Goal: Information Seeking & Learning: Ask a question

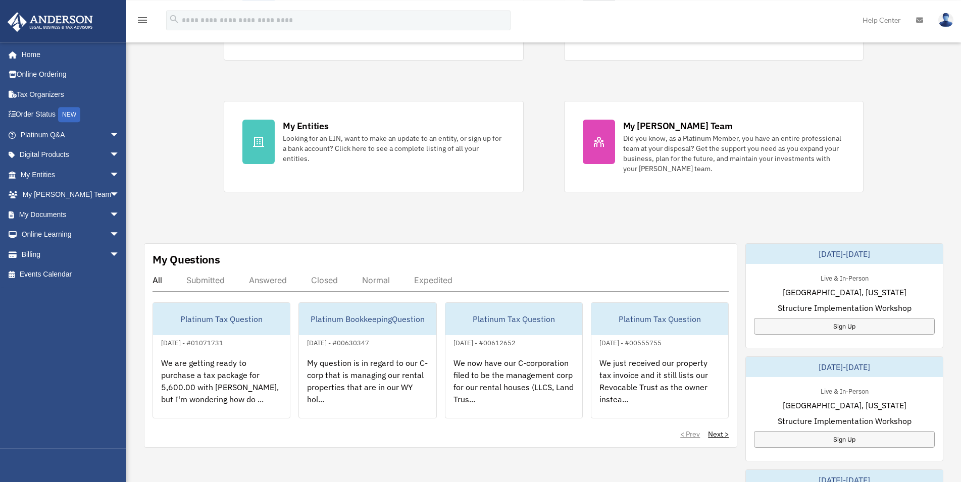
scroll to position [206, 0]
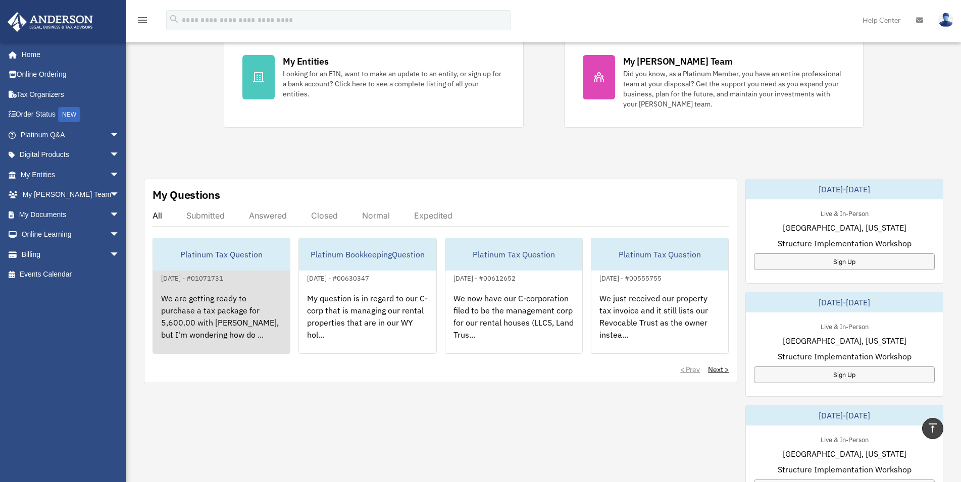
click at [254, 314] on div "We are getting ready to purchase a tax package for 5,600.00 with Anderson, but …" at bounding box center [221, 323] width 137 height 79
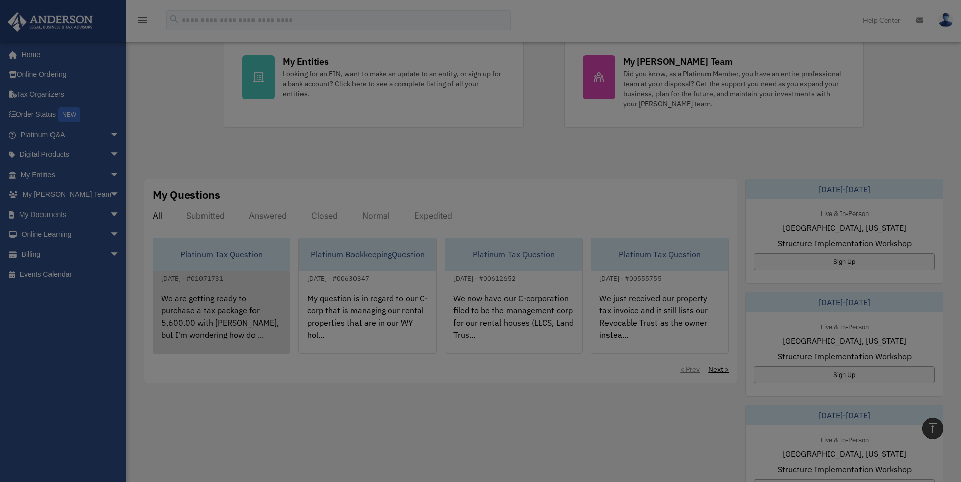
click at [254, 314] on div at bounding box center [480, 241] width 961 height 482
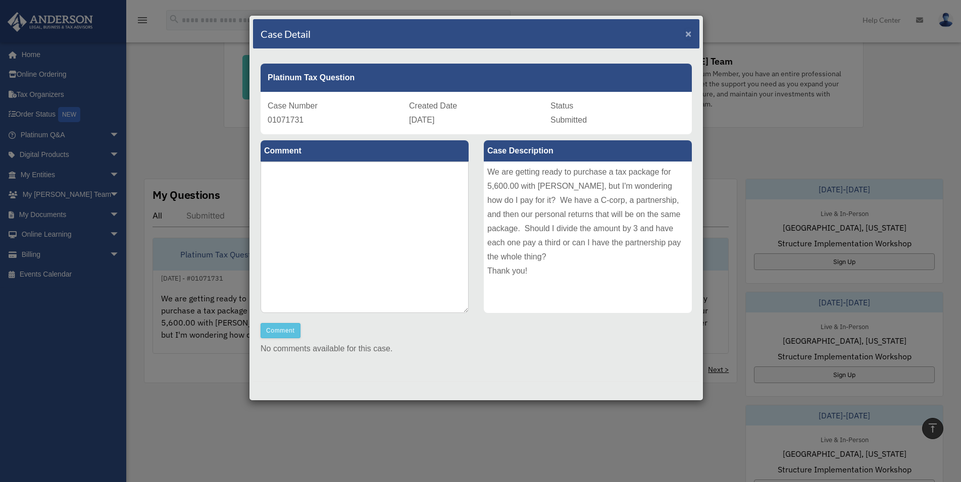
click at [686, 33] on span "×" at bounding box center [688, 34] width 7 height 12
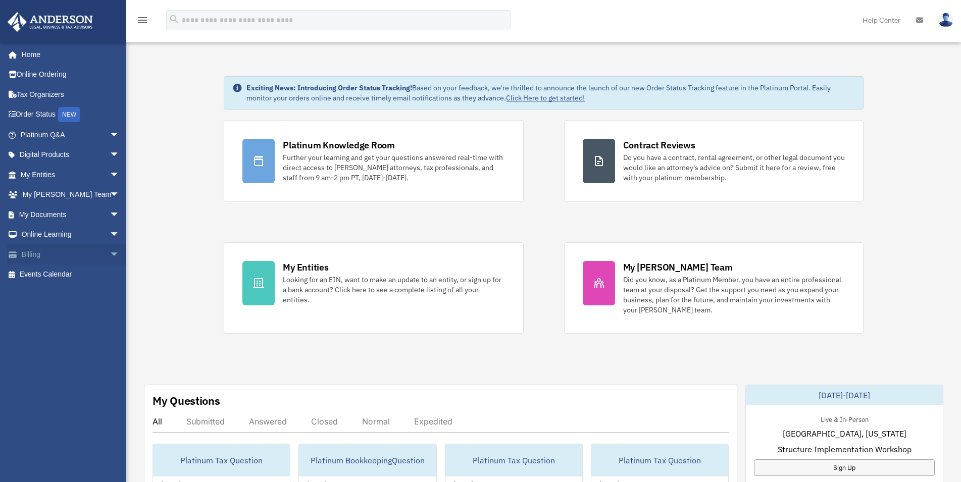
click at [110, 255] on span "arrow_drop_down" at bounding box center [120, 254] width 20 height 21
click at [77, 314] on link "Manage Payments" at bounding box center [74, 315] width 121 height 20
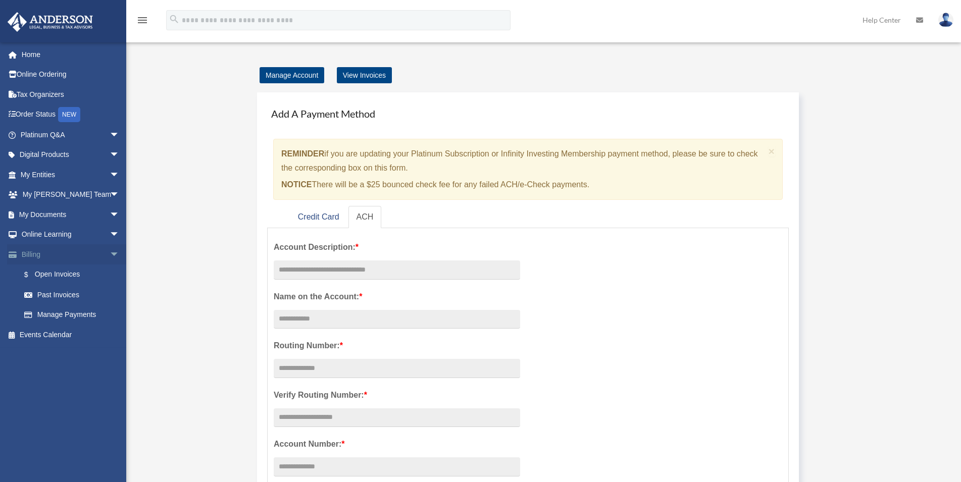
click at [72, 257] on link "Billing arrow_drop_down" at bounding box center [71, 254] width 128 height 20
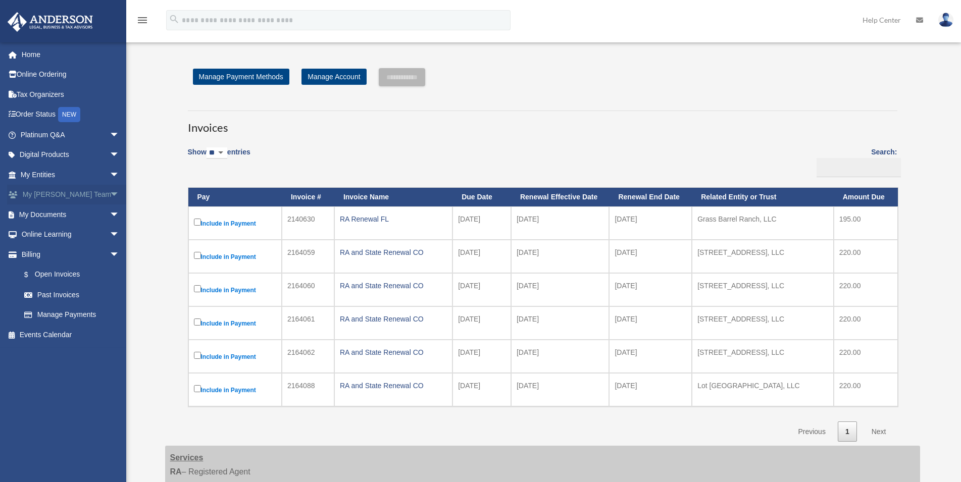
click at [110, 195] on span "arrow_drop_down" at bounding box center [120, 195] width 20 height 21
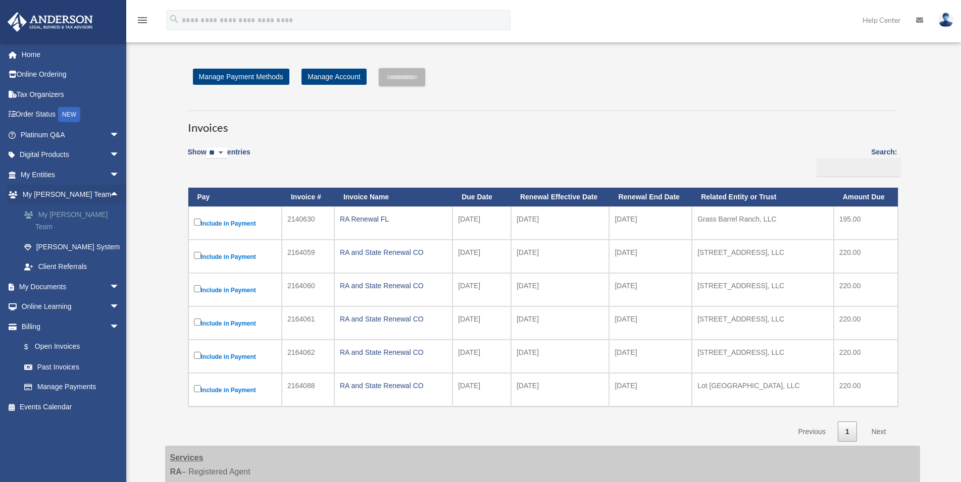
click at [90, 214] on link "My [PERSON_NAME] Team" at bounding box center [74, 220] width 121 height 32
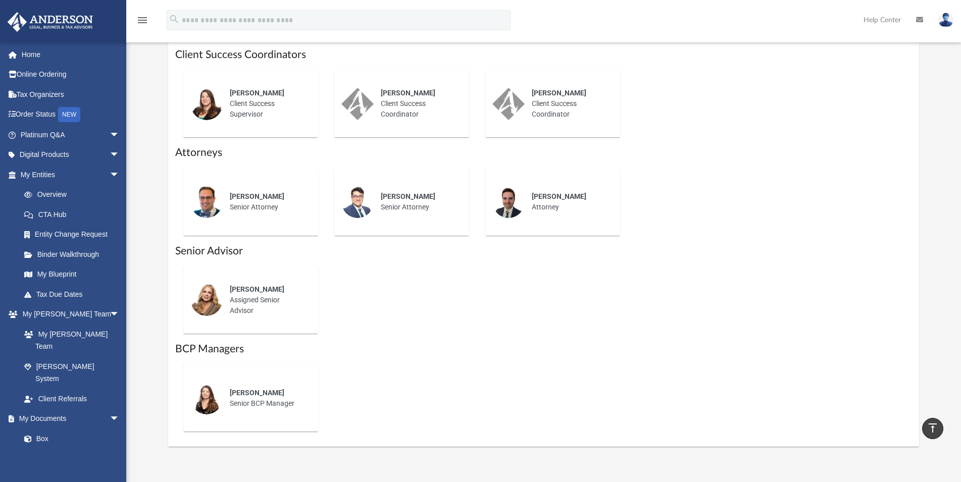
scroll to position [360, 0]
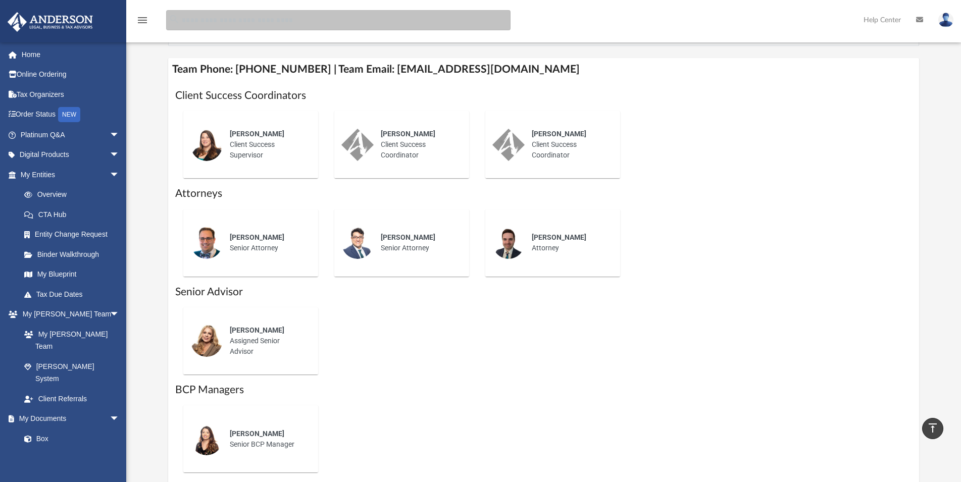
click at [201, 22] on input "search" at bounding box center [338, 20] width 344 height 20
type input "**********"
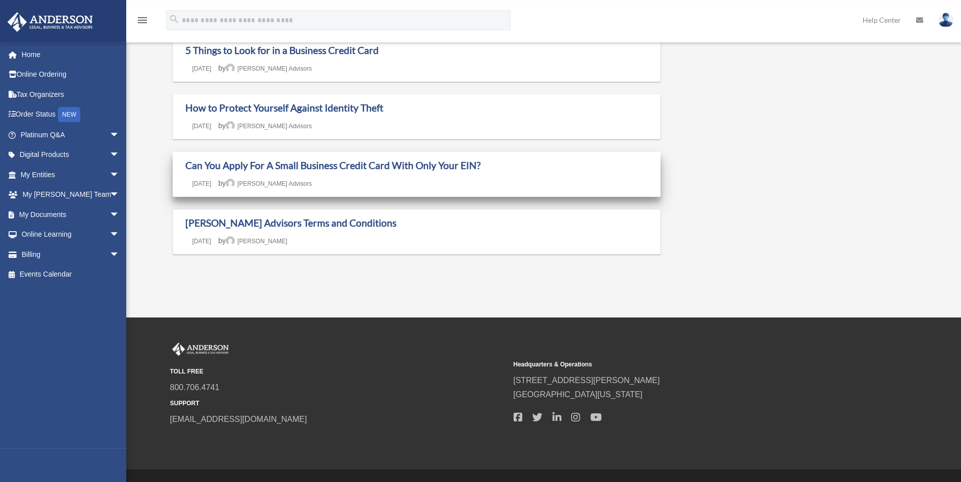
scroll to position [206, 0]
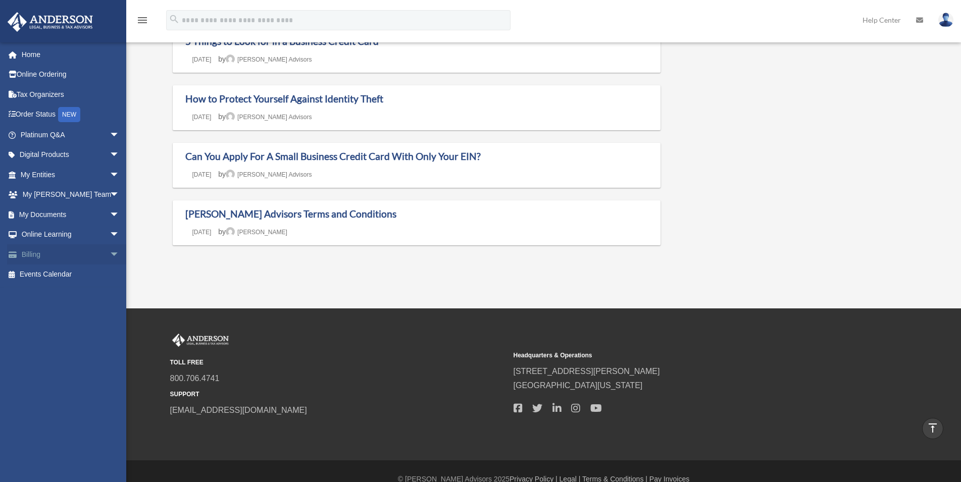
click at [110, 251] on span "arrow_drop_down" at bounding box center [120, 254] width 20 height 21
click at [81, 276] on link "$ Open Invoices" at bounding box center [74, 274] width 121 height 21
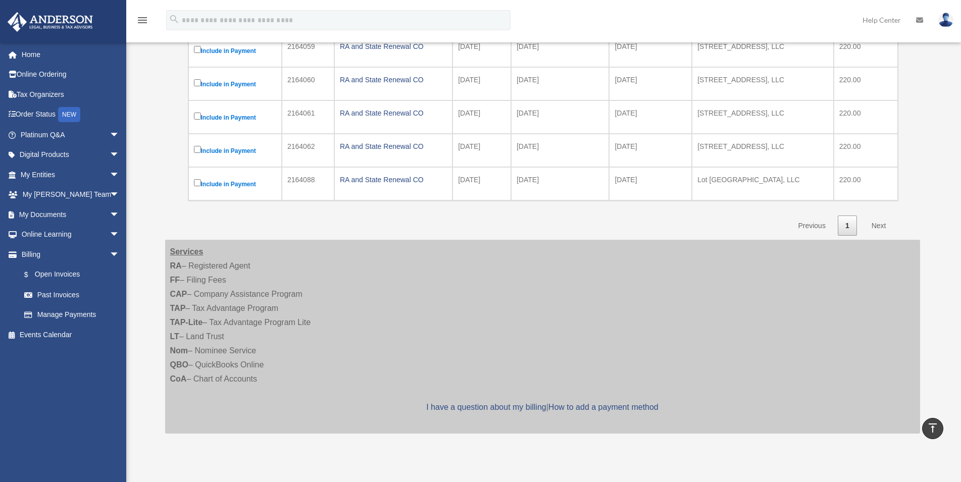
scroll to position [360, 0]
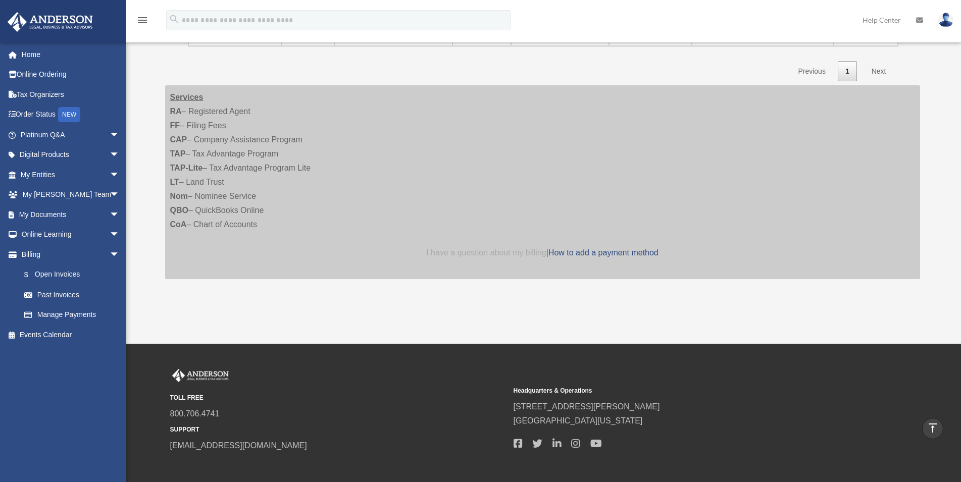
click at [466, 249] on link "I have a question about my billing" at bounding box center [486, 252] width 120 height 9
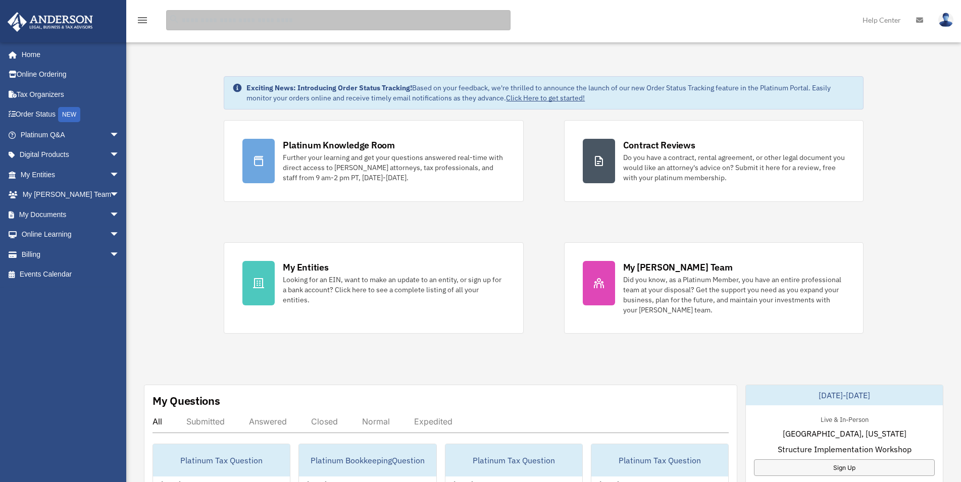
click at [197, 21] on input "search" at bounding box center [338, 20] width 344 height 20
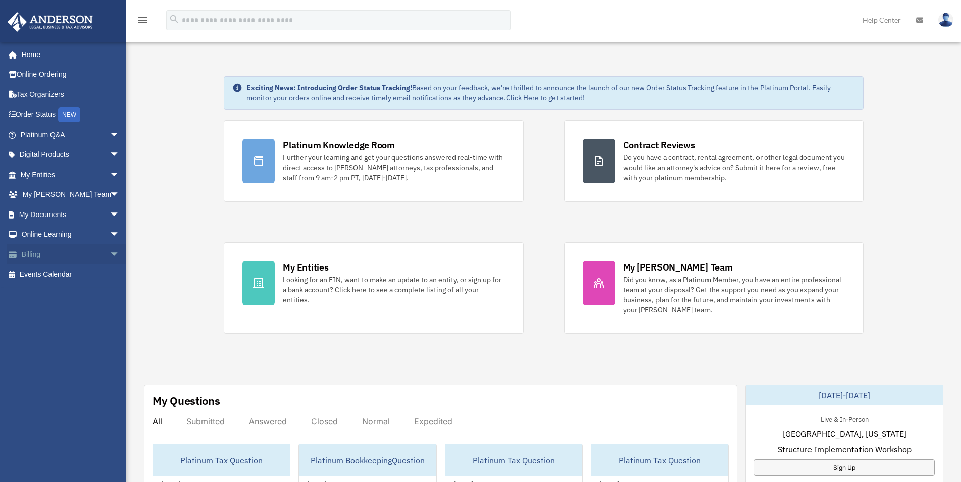
click at [110, 255] on span "arrow_drop_down" at bounding box center [120, 254] width 20 height 21
click at [79, 255] on link "Billing arrow_drop_up" at bounding box center [71, 254] width 128 height 20
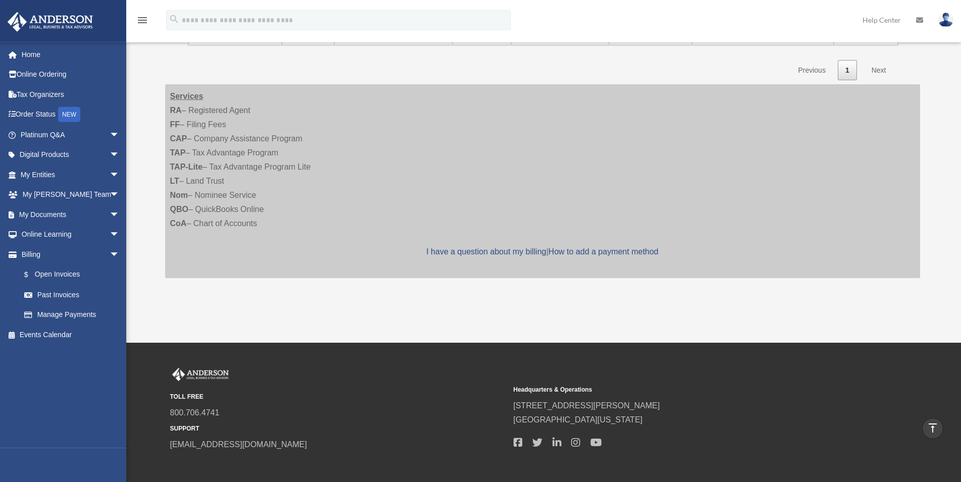
scroll to position [408, 0]
